Goal: Information Seeking & Learning: Check status

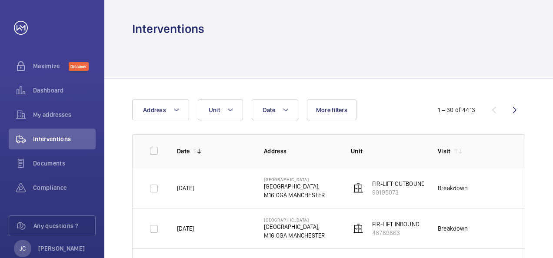
scroll to position [393, 0]
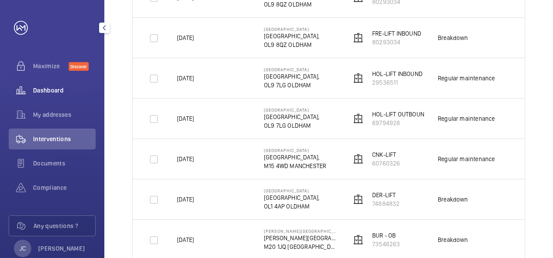
click at [52, 89] on span "Dashboard" at bounding box center [64, 90] width 63 height 9
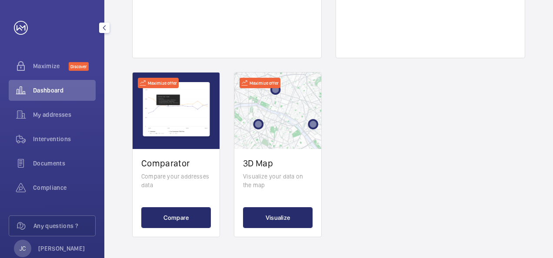
scroll to position [20, 0]
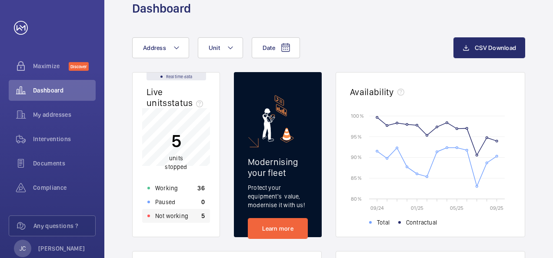
click at [162, 218] on p "Not working" at bounding box center [171, 216] width 33 height 9
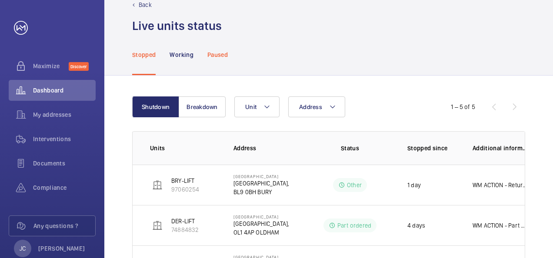
click at [222, 54] on p "Paused" at bounding box center [217, 54] width 20 height 9
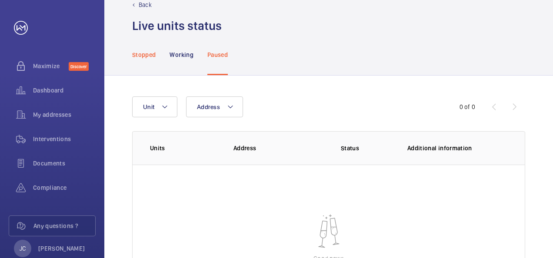
click at [146, 54] on p "Stopped" at bounding box center [143, 54] width 23 height 9
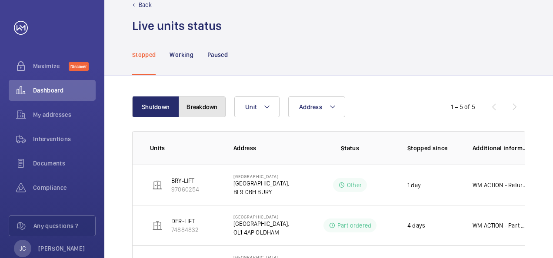
click at [201, 105] on button "Breakdown" at bounding box center [202, 106] width 47 height 21
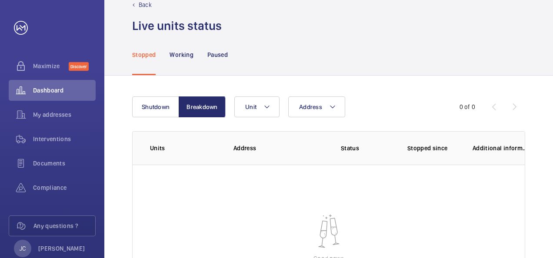
click at [144, 56] on p "Stopped" at bounding box center [143, 54] width 23 height 9
